Goal: Task Accomplishment & Management: Manage account settings

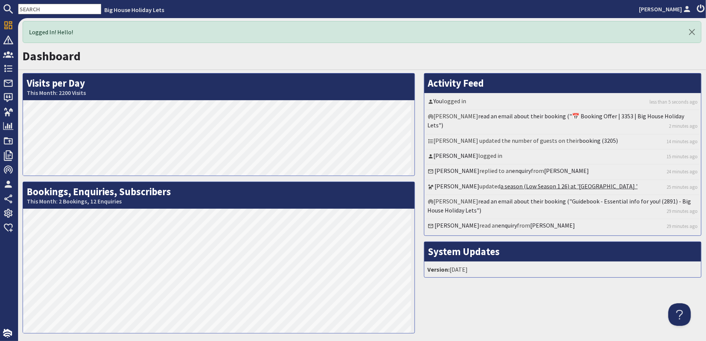
click at [525, 186] on link "a season (Low Season 1 26) at 'Forest House '" at bounding box center [569, 186] width 137 height 8
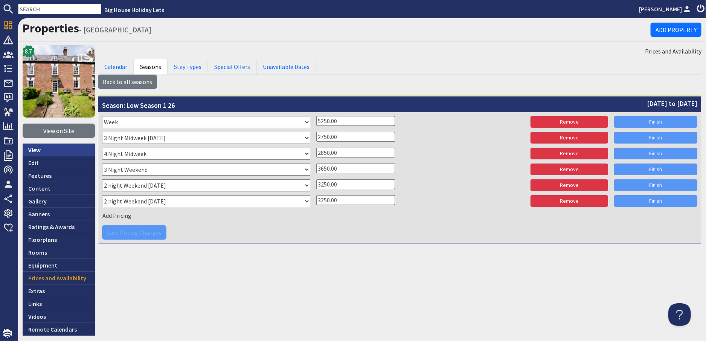
click at [37, 149] on link "View" at bounding box center [59, 149] width 72 height 13
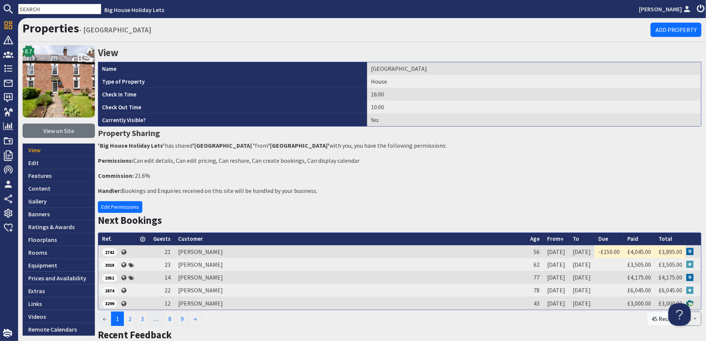
click at [37, 6] on input "text" at bounding box center [59, 9] width 83 height 11
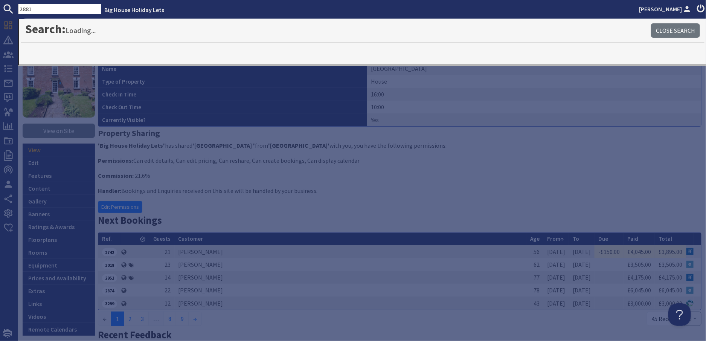
type input "2881"
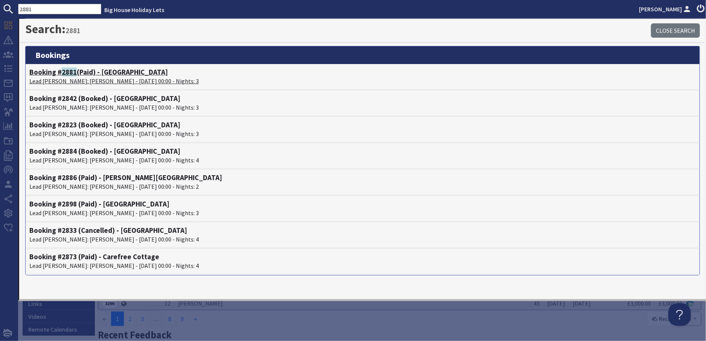
click at [74, 82] on p "Lead Booker: Elaine Tatton - 24/10/2025 00:00 - Nights: 3" at bounding box center [362, 80] width 667 height 9
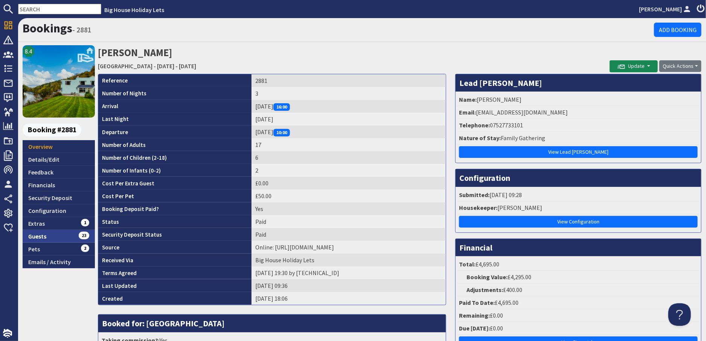
click at [34, 234] on link "Guests 23" at bounding box center [59, 236] width 72 height 13
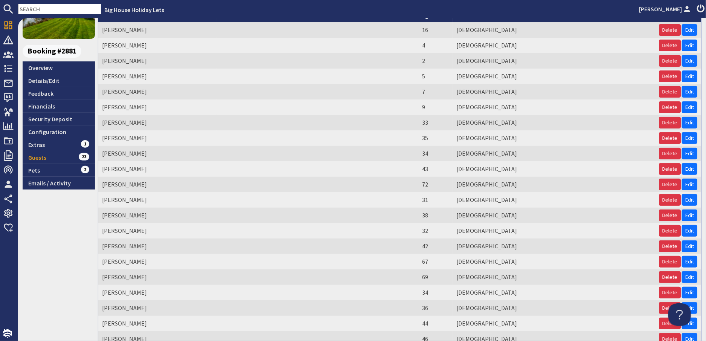
scroll to position [168, 0]
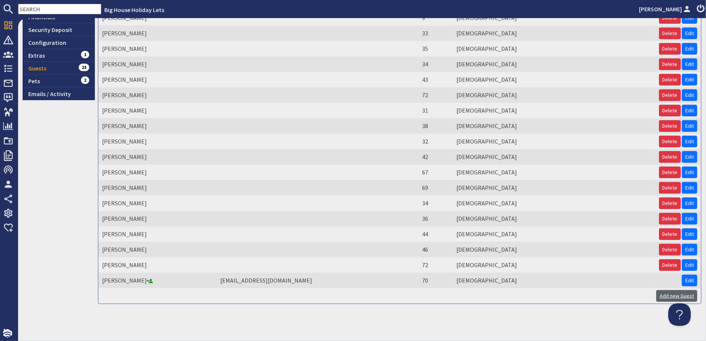
click at [666, 291] on link "Add new Guest" at bounding box center [676, 296] width 41 height 12
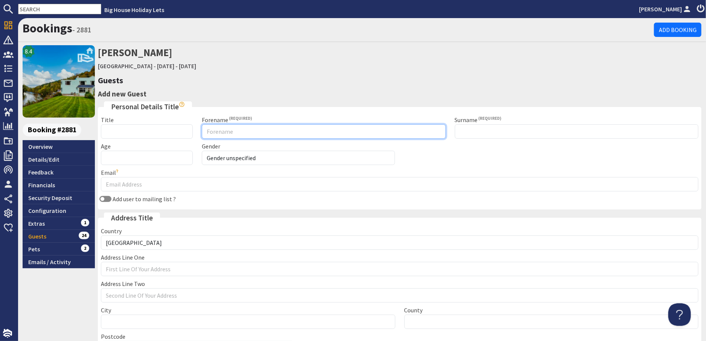
click at [216, 130] on input "Forename" at bounding box center [324, 131] width 244 height 14
type input "Baby"
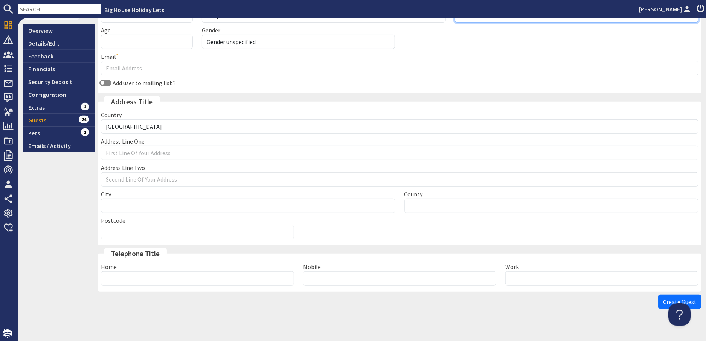
scroll to position [125, 0]
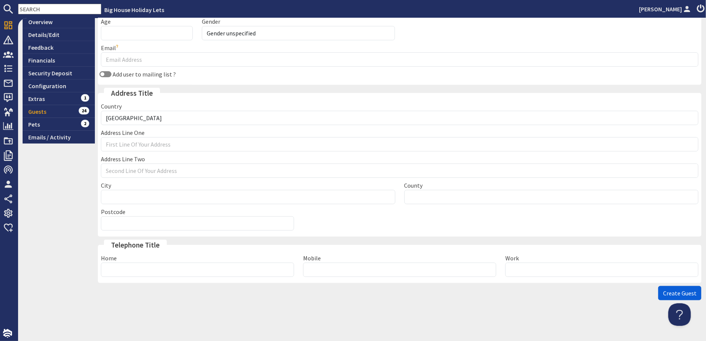
type input "1"
click at [673, 293] on span "Create Guest" at bounding box center [680, 293] width 34 height 8
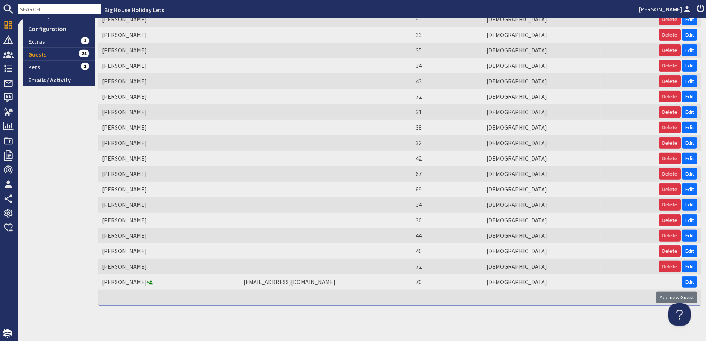
scroll to position [211, 0]
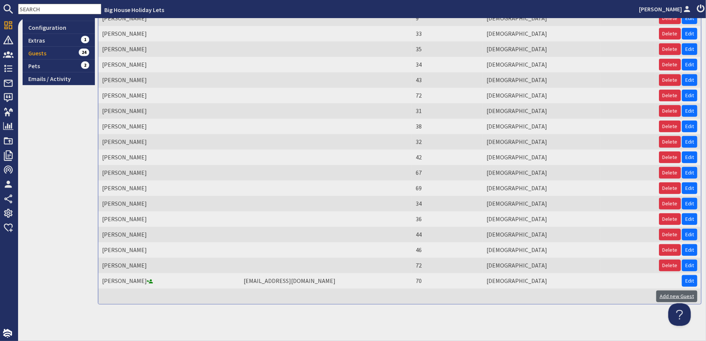
click at [663, 296] on link "Add new Guest" at bounding box center [676, 296] width 41 height 12
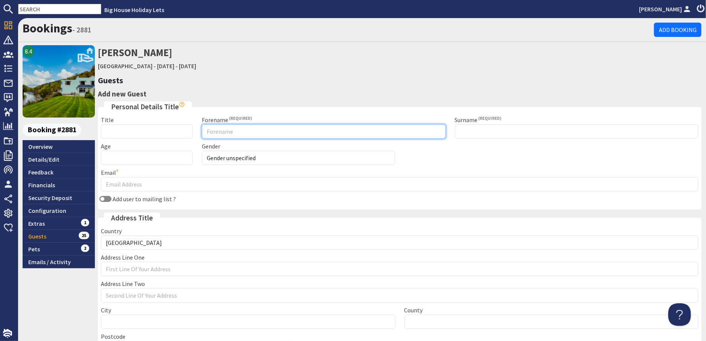
click at [238, 134] on input "Forename" at bounding box center [324, 131] width 244 height 14
type input "Baby"
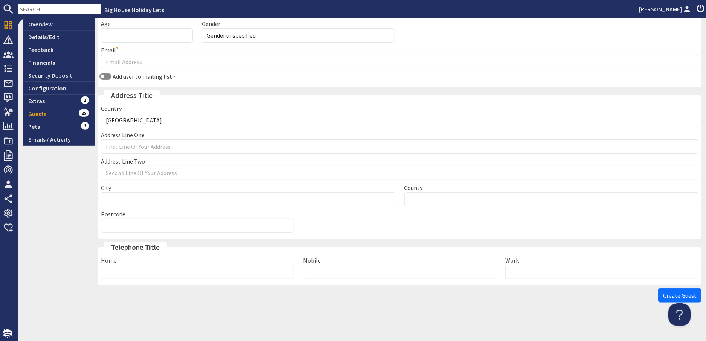
scroll to position [125, 0]
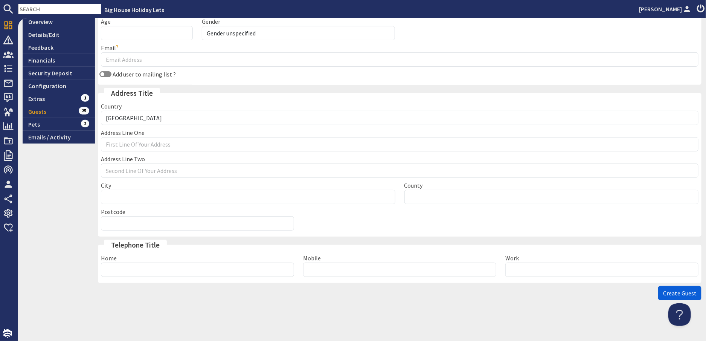
type input "2"
click at [670, 293] on span "Create Guest" at bounding box center [680, 293] width 34 height 8
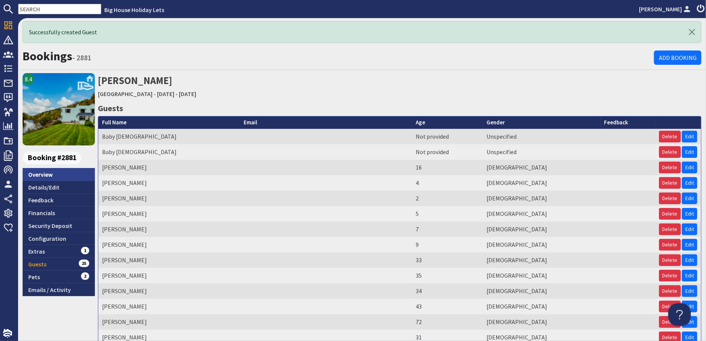
click at [46, 174] on link "Overview" at bounding box center [59, 174] width 72 height 13
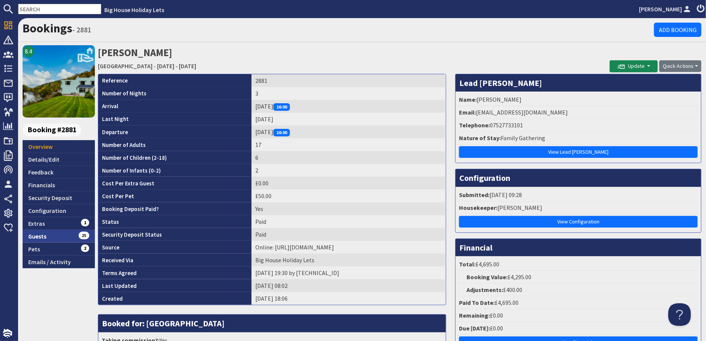
click at [37, 232] on link "Guests 25" at bounding box center [59, 236] width 72 height 13
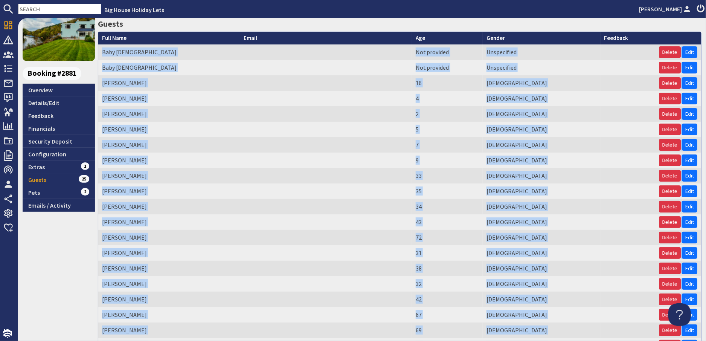
scroll to position [199, 0]
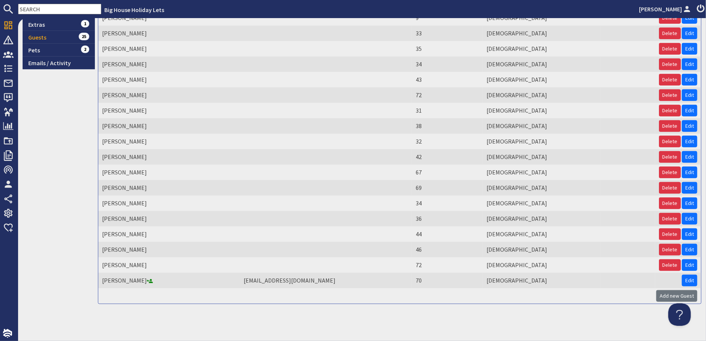
drag, startPoint x: 102, startPoint y: 108, endPoint x: 370, endPoint y: 291, distance: 323.8
click at [370, 291] on tbody "Baby 2 Not provided Unspecified Delete Edit Baby 1 Not provided Unspecified Del…" at bounding box center [399, 102] width 603 height 401
drag, startPoint x: 370, startPoint y: 291, endPoint x: 314, endPoint y: 192, distance: 113.2
copy table "Full Name Email Age Gender Feedback"
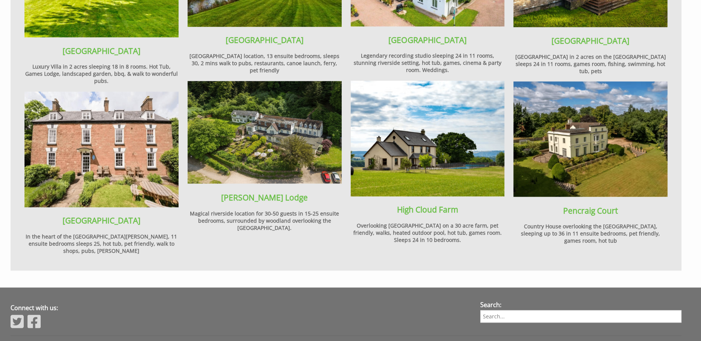
scroll to position [829, 0]
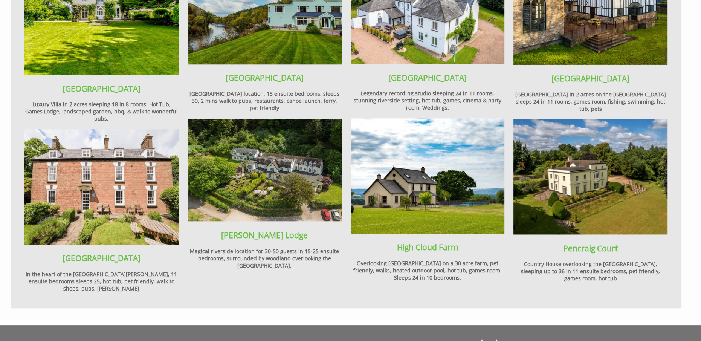
click at [252, 167] on img at bounding box center [265, 170] width 154 height 103
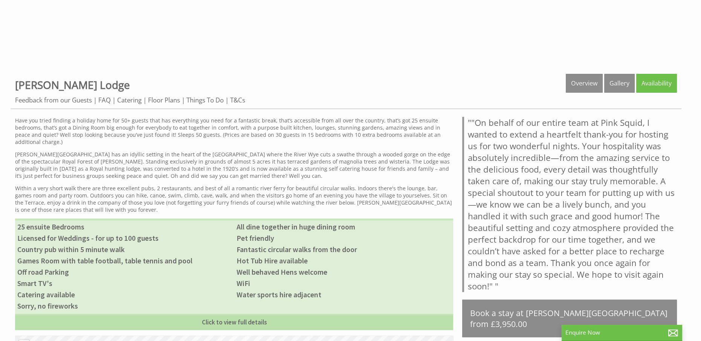
scroll to position [301, 0]
click at [662, 82] on link "Availability" at bounding box center [656, 83] width 41 height 19
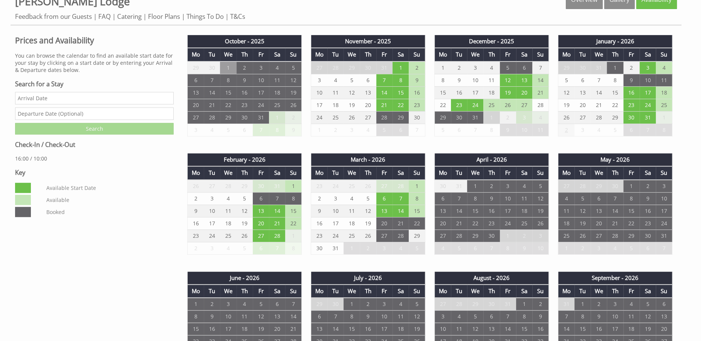
scroll to position [377, 0]
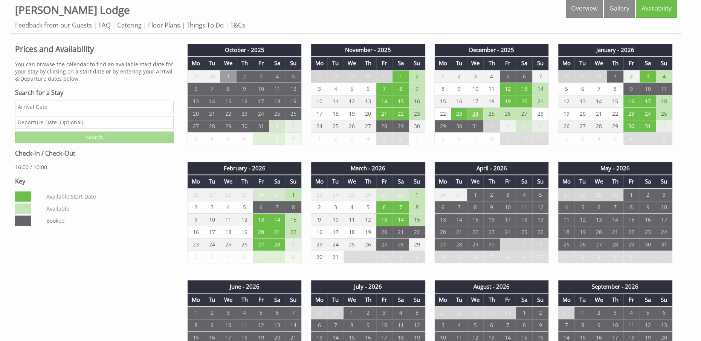
click at [475, 111] on td "24" at bounding box center [475, 113] width 16 height 12
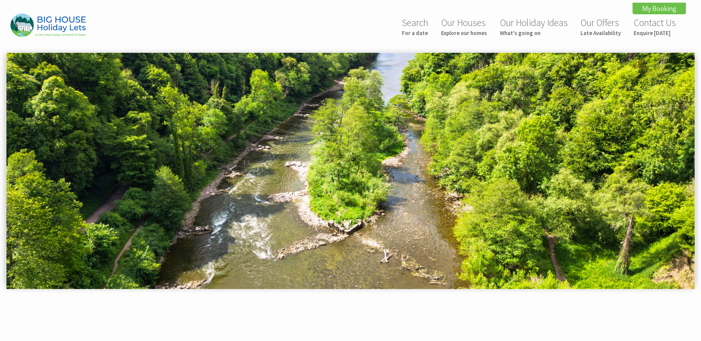
scroll to position [0, 0]
click at [456, 30] on small "Explore our homes" at bounding box center [464, 32] width 46 height 7
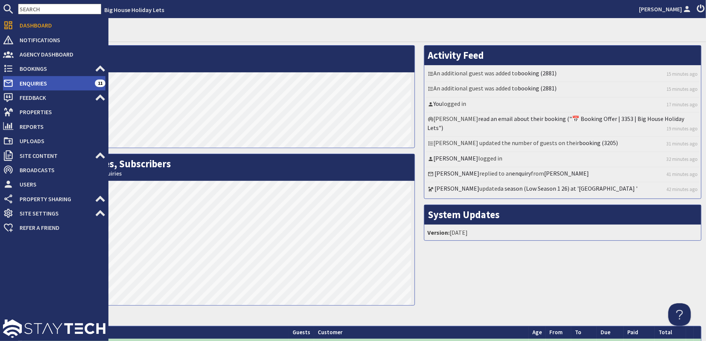
click at [23, 81] on span "Enquiries" at bounding box center [54, 83] width 81 height 12
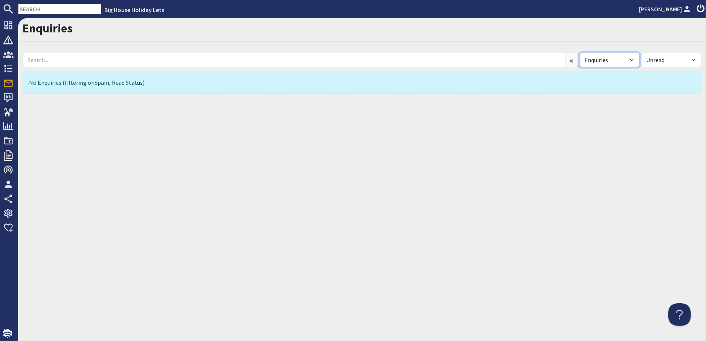
click at [630, 59] on select "All Enquiries Spam" at bounding box center [610, 60] width 60 height 14
select select "spam"
click at [580, 53] on select "All Enquiries Spam" at bounding box center [610, 60] width 60 height 14
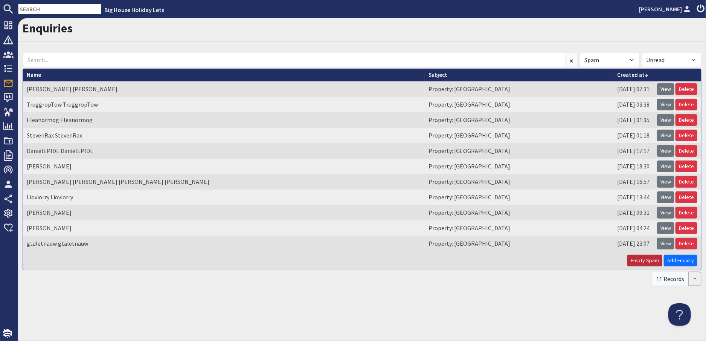
click at [646, 259] on button "Empty Spam" at bounding box center [644, 261] width 35 height 12
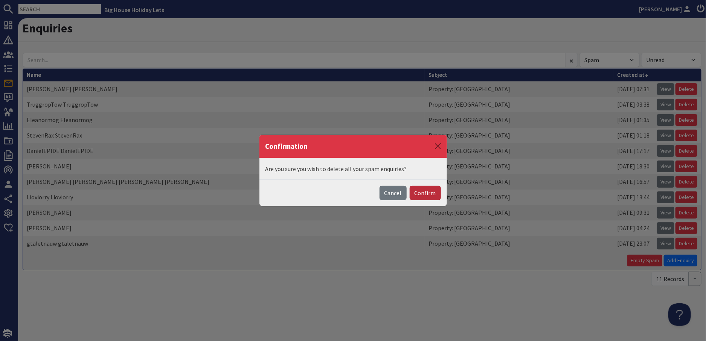
click at [424, 192] on button "Confirm" at bounding box center [425, 193] width 31 height 14
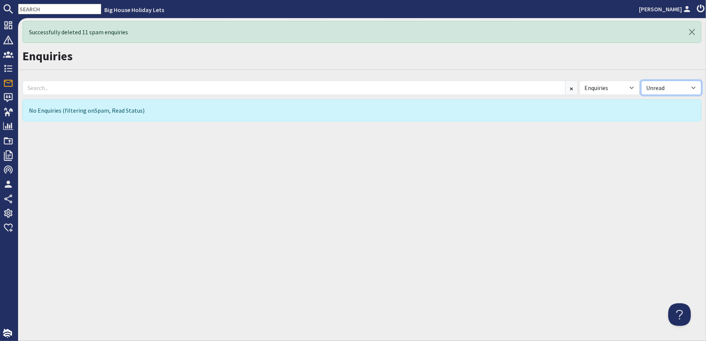
click at [693, 87] on select "All Read Unread" at bounding box center [671, 88] width 60 height 14
select select
click at [641, 81] on select "All Read Unread" at bounding box center [671, 88] width 60 height 14
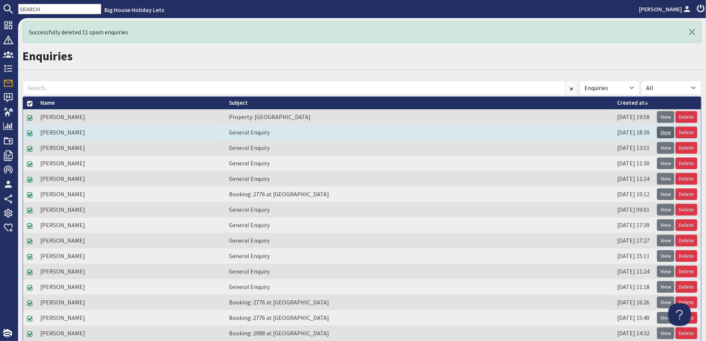
click at [657, 130] on link "View" at bounding box center [665, 133] width 17 height 12
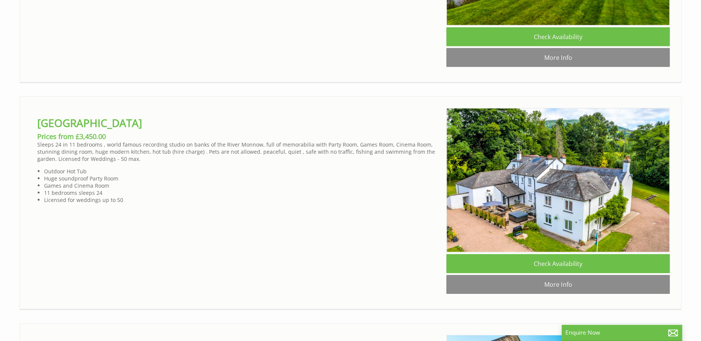
scroll to position [1657, 0]
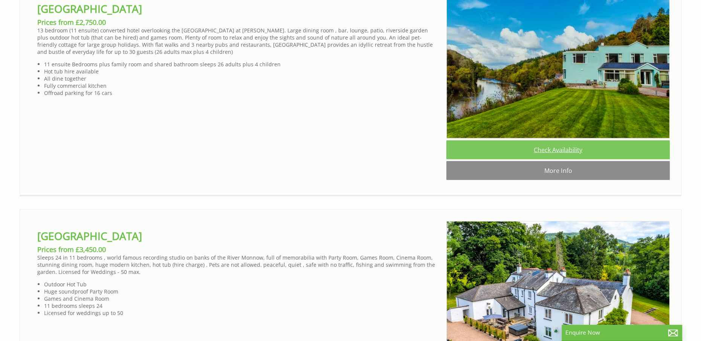
click at [556, 159] on link "Check Availability" at bounding box center [557, 149] width 223 height 19
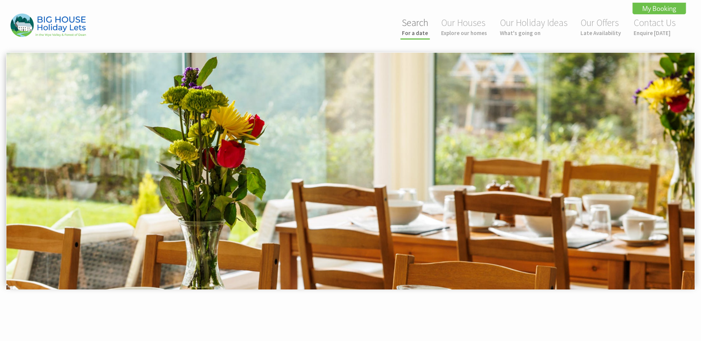
click at [421, 30] on small "For a date" at bounding box center [415, 32] width 26 height 7
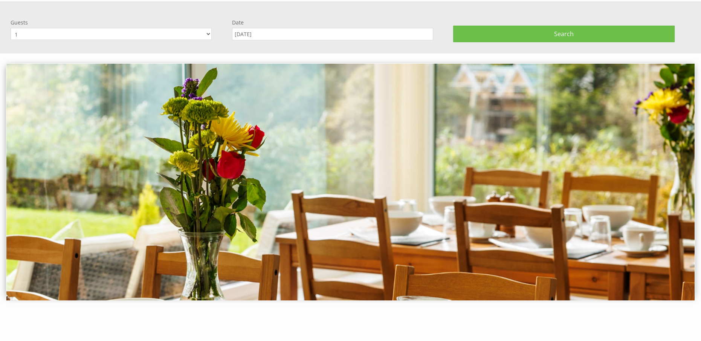
scroll to position [52, 0]
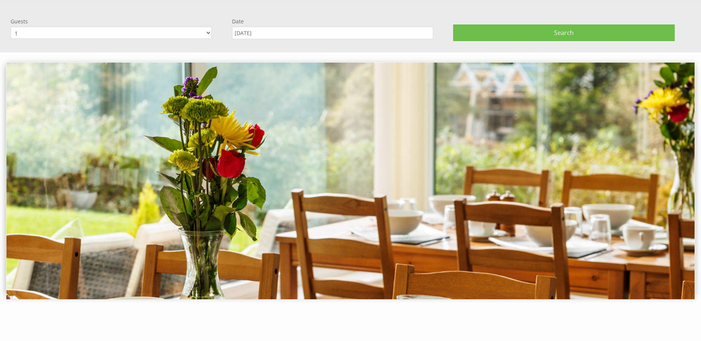
click at [277, 30] on input "[DATE]" at bounding box center [332, 33] width 201 height 12
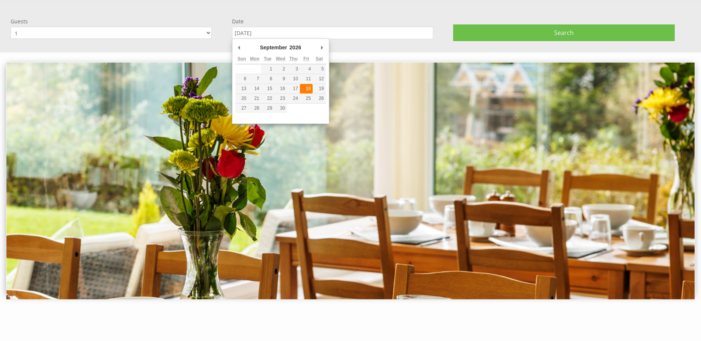
type input "[DATE]"
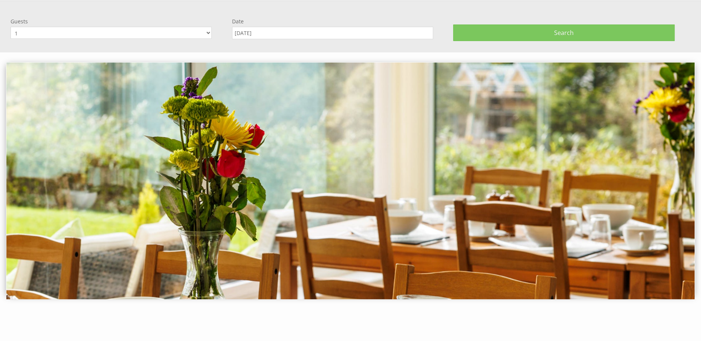
click at [563, 33] on span "Search" at bounding box center [564, 33] width 20 height 8
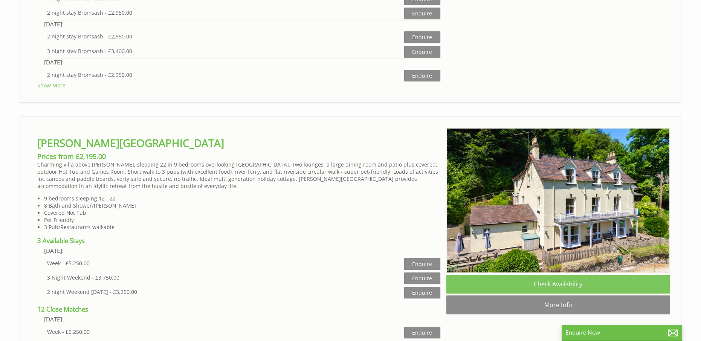
scroll to position [678, 0]
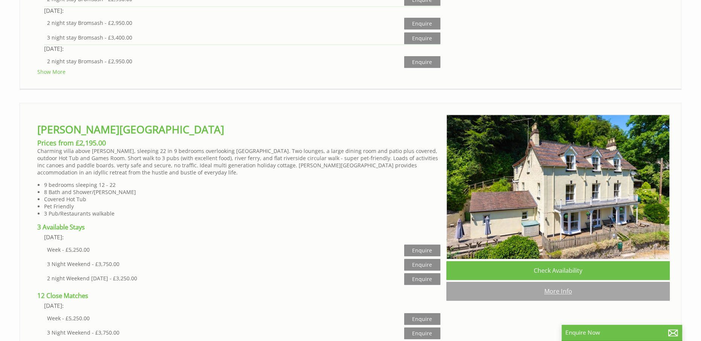
click at [552, 296] on link "More Info" at bounding box center [557, 291] width 223 height 19
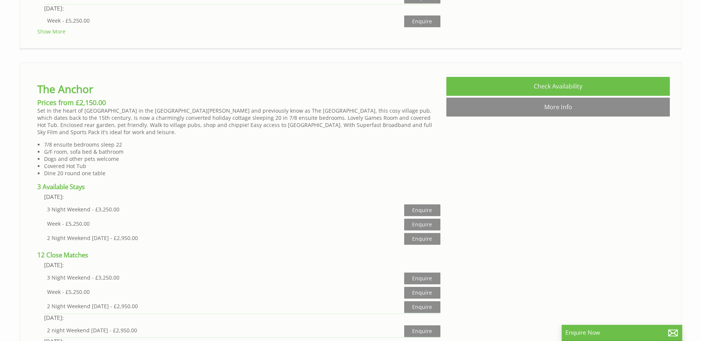
scroll to position [1055, 0]
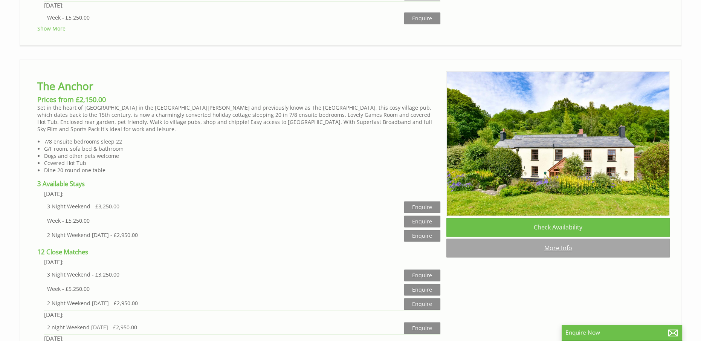
click at [556, 250] on link "More Info" at bounding box center [557, 247] width 223 height 19
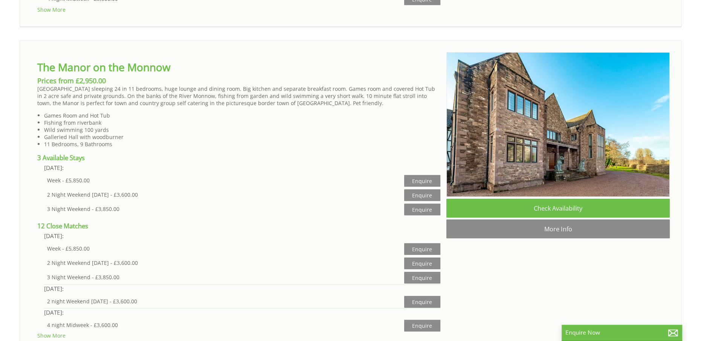
scroll to position [1808, 0]
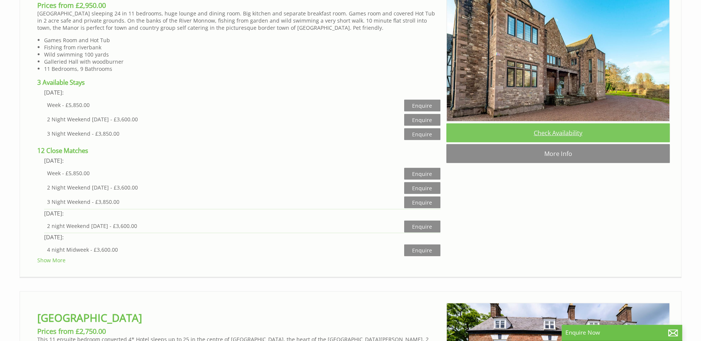
click at [557, 124] on link "Check Availability" at bounding box center [557, 133] width 223 height 19
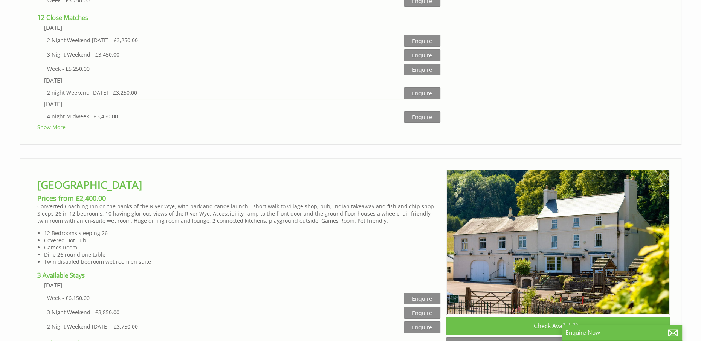
scroll to position [2938, 0]
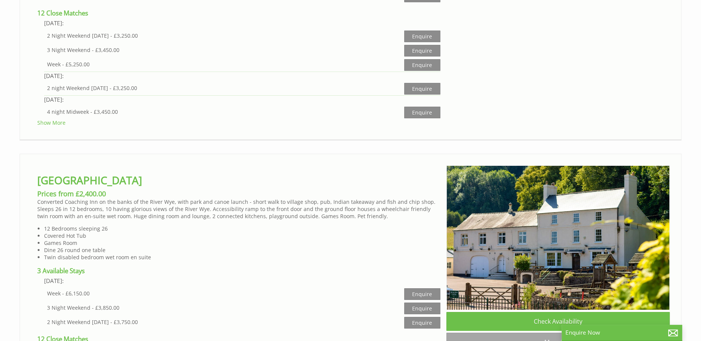
click at [552, 333] on link "More Info" at bounding box center [557, 342] width 223 height 19
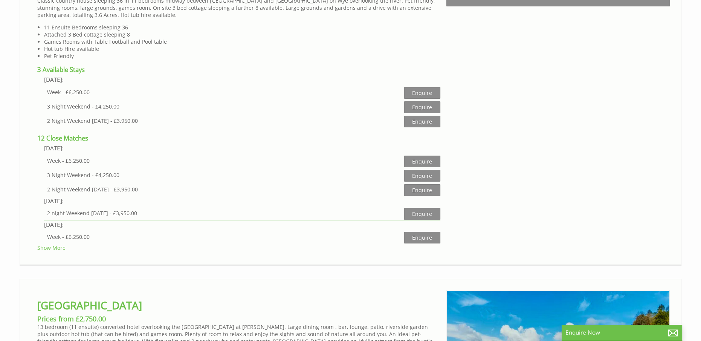
scroll to position [3390, 0]
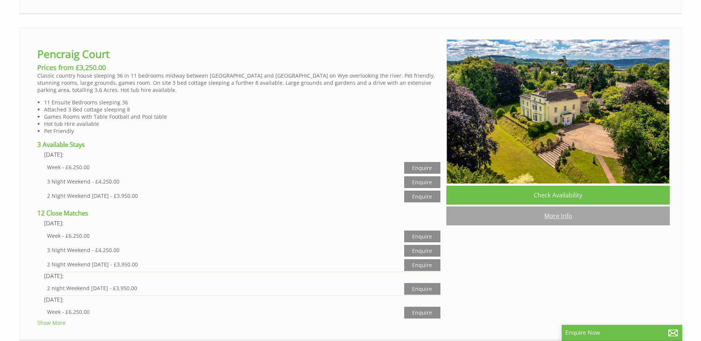
click at [551, 206] on link "More Info" at bounding box center [557, 215] width 223 height 19
